Goal: Information Seeking & Learning: Find specific fact

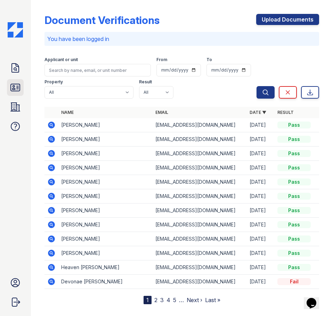
drag, startPoint x: 18, startPoint y: 89, endPoint x: 23, endPoint y: 82, distance: 8.8
click at [18, 89] on icon at bounding box center [15, 87] width 9 height 7
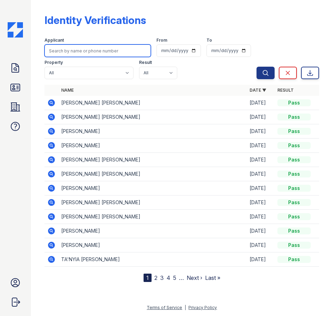
click at [115, 53] on input "search" at bounding box center [97, 50] width 106 height 13
type input "oscar"
click at [256, 67] on button "Search" at bounding box center [265, 73] width 18 height 13
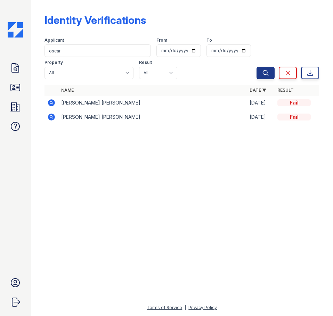
click at [51, 101] on icon at bounding box center [51, 102] width 7 height 7
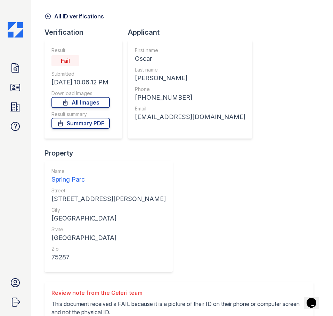
scroll to position [53, 0]
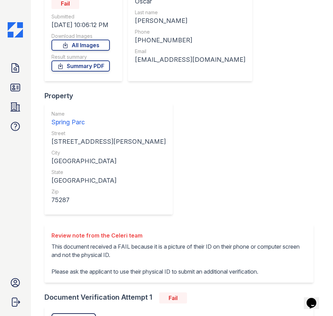
click at [19, 89] on icon at bounding box center [15, 87] width 11 height 11
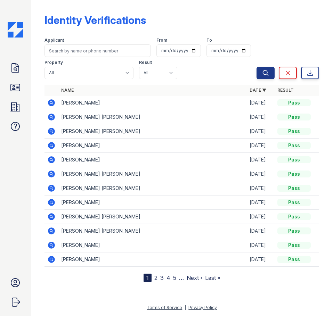
click at [19, 89] on icon at bounding box center [15, 87] width 11 height 11
click at [54, 99] on icon at bounding box center [51, 103] width 8 height 8
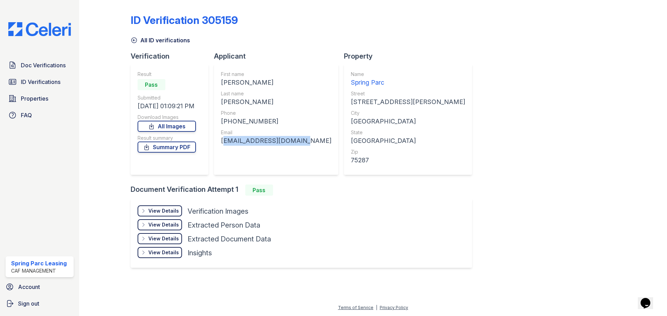
drag, startPoint x: 300, startPoint y: 140, endPoint x: 217, endPoint y: 146, distance: 82.5
click at [217, 146] on div "First name [PERSON_NAME] Last name [PERSON_NAME] Phone [PHONE_NUMBER] Email [EM…" at bounding box center [276, 119] width 124 height 111
copy div "[EMAIL_ADDRESS][DOMAIN_NAME]"
click at [268, 121] on div "[PHONE_NUMBER]" at bounding box center [276, 122] width 110 height 10
drag, startPoint x: 271, startPoint y: 121, endPoint x: 225, endPoint y: 122, distance: 45.5
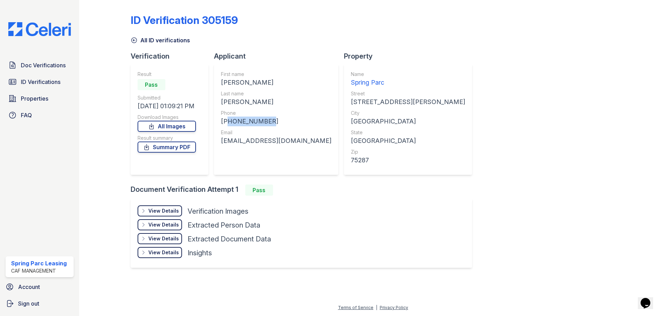
click at [225, 122] on div "[PHONE_NUMBER]" at bounding box center [276, 122] width 110 height 10
copy div "19452752982"
click at [272, 102] on div "[PERSON_NAME]" at bounding box center [276, 102] width 110 height 10
drag, startPoint x: 267, startPoint y: 101, endPoint x: 222, endPoint y: 103, distance: 45.2
click at [222, 103] on div "[PERSON_NAME]" at bounding box center [276, 102] width 110 height 10
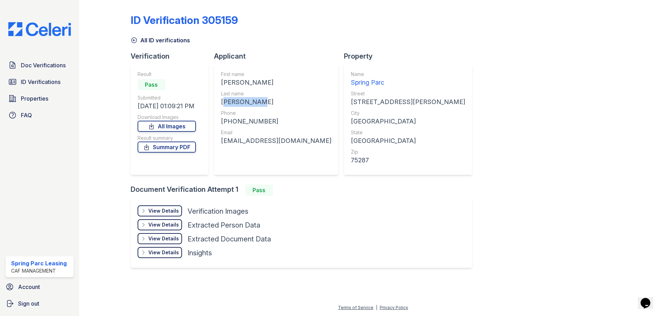
copy div "[PERSON_NAME]"
click at [248, 82] on div "[PERSON_NAME]" at bounding box center [276, 83] width 110 height 10
drag, startPoint x: 249, startPoint y: 82, endPoint x: 217, endPoint y: 82, distance: 32.0
click at [217, 82] on div "First name [PERSON_NAME] Last name [PERSON_NAME] Phone [PHONE_NUMBER] Email [EM…" at bounding box center [276, 119] width 124 height 111
copy div "[PERSON_NAME]"
